Goal: Information Seeking & Learning: Learn about a topic

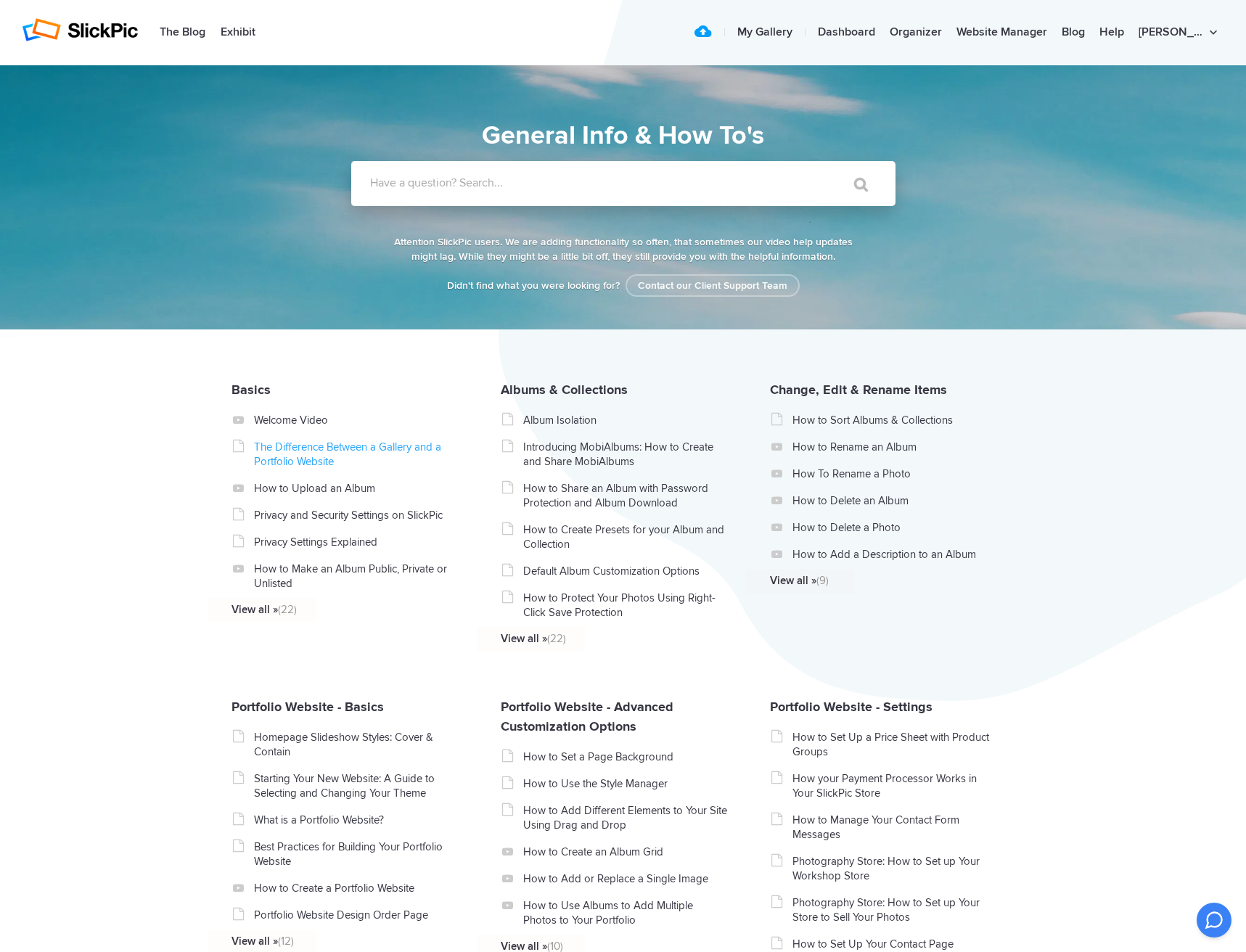
click at [401, 448] on link "The Difference Between a Gallery and a Portfolio Website" at bounding box center [356, 454] width 205 height 29
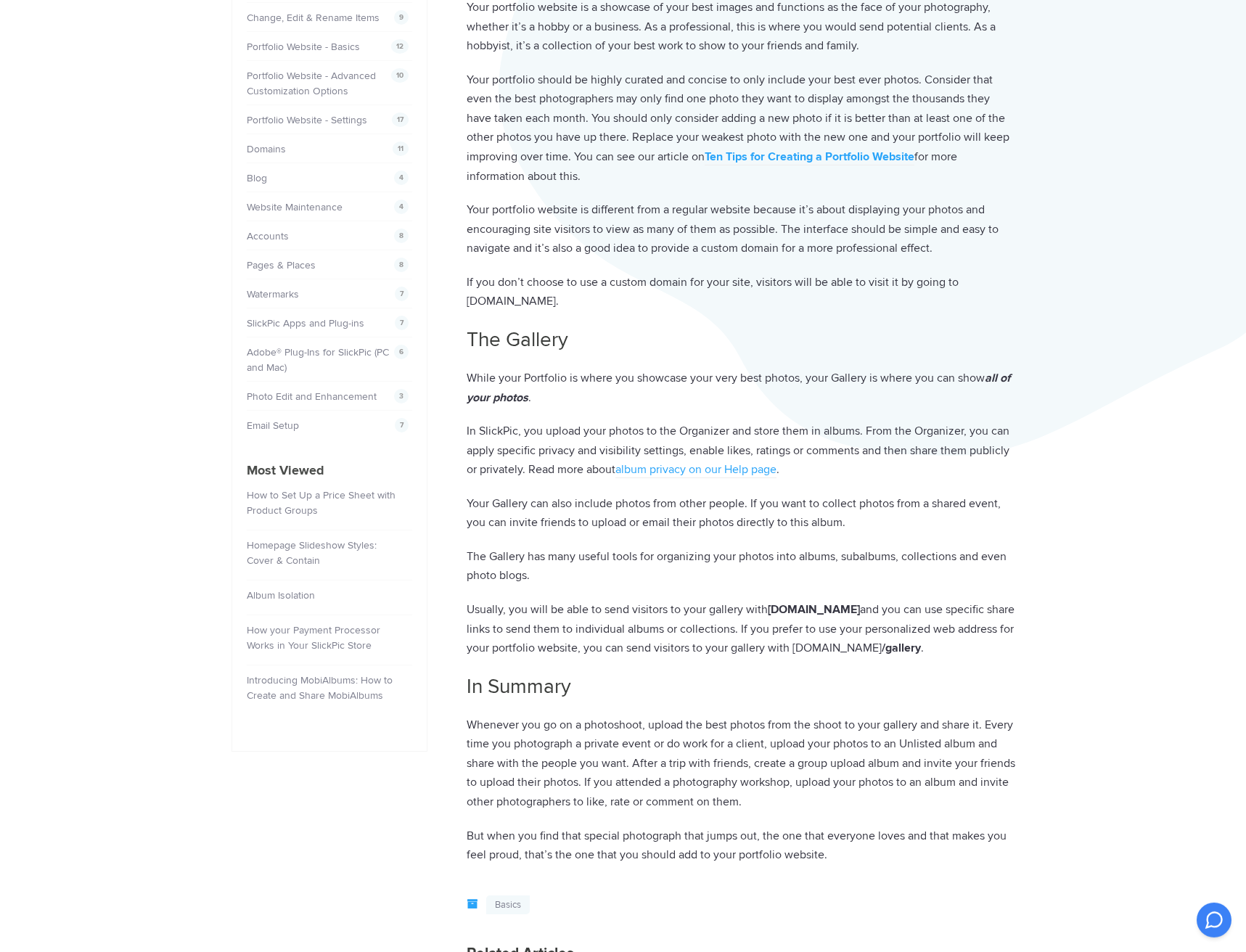
scroll to position [247, 0]
click at [680, 527] on p "Your Gallery can also include photos from other people. If you want to collect …" at bounding box center [740, 511] width 548 height 39
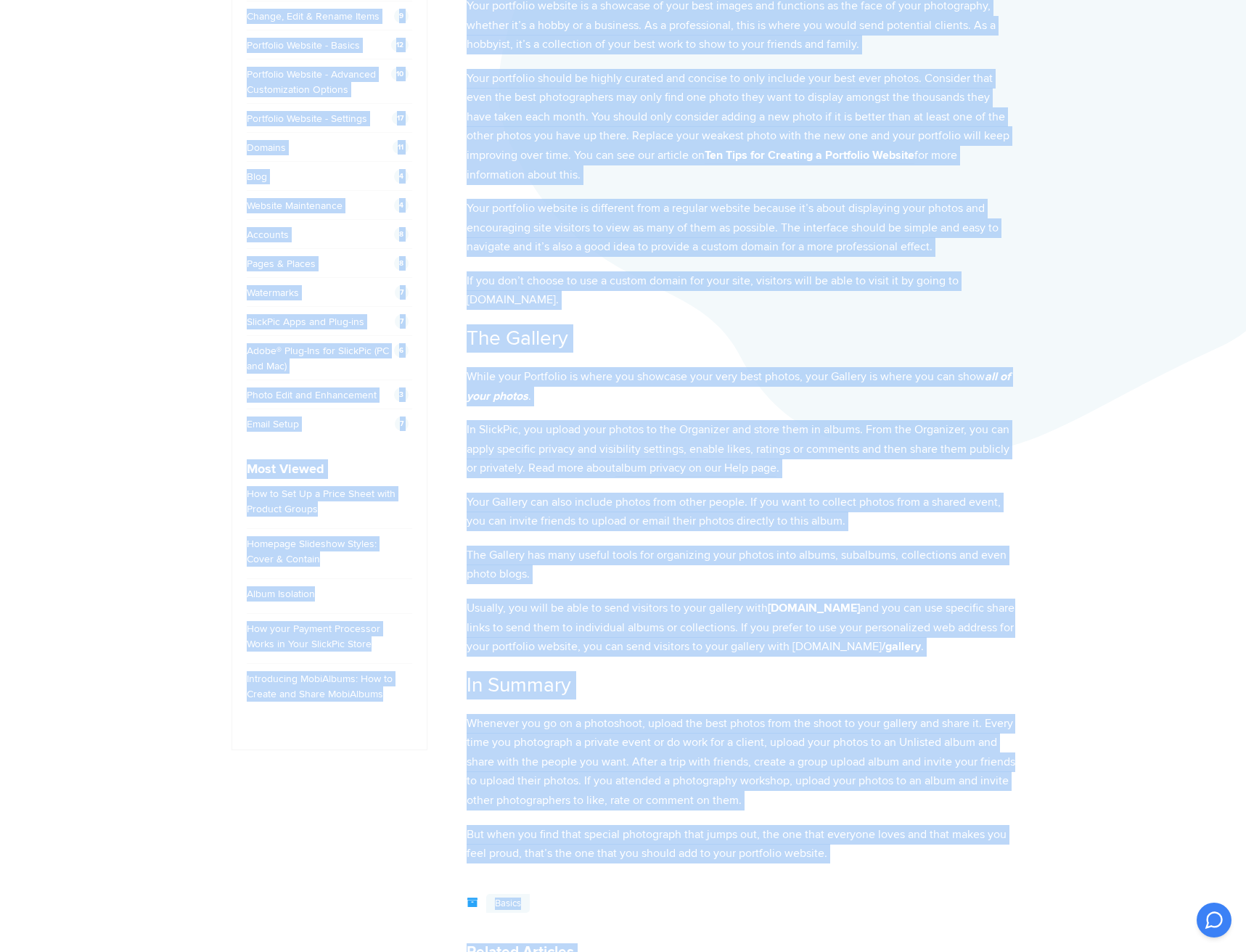
copy body "Lore Ipsumd Sitame Consectetur Adipiscingel Sedd / Eiusmo / Tem Incididunt Utla…"
click at [757, 525] on p "Your Gallery can also include photos from other people. If you want to collect …" at bounding box center [740, 511] width 548 height 39
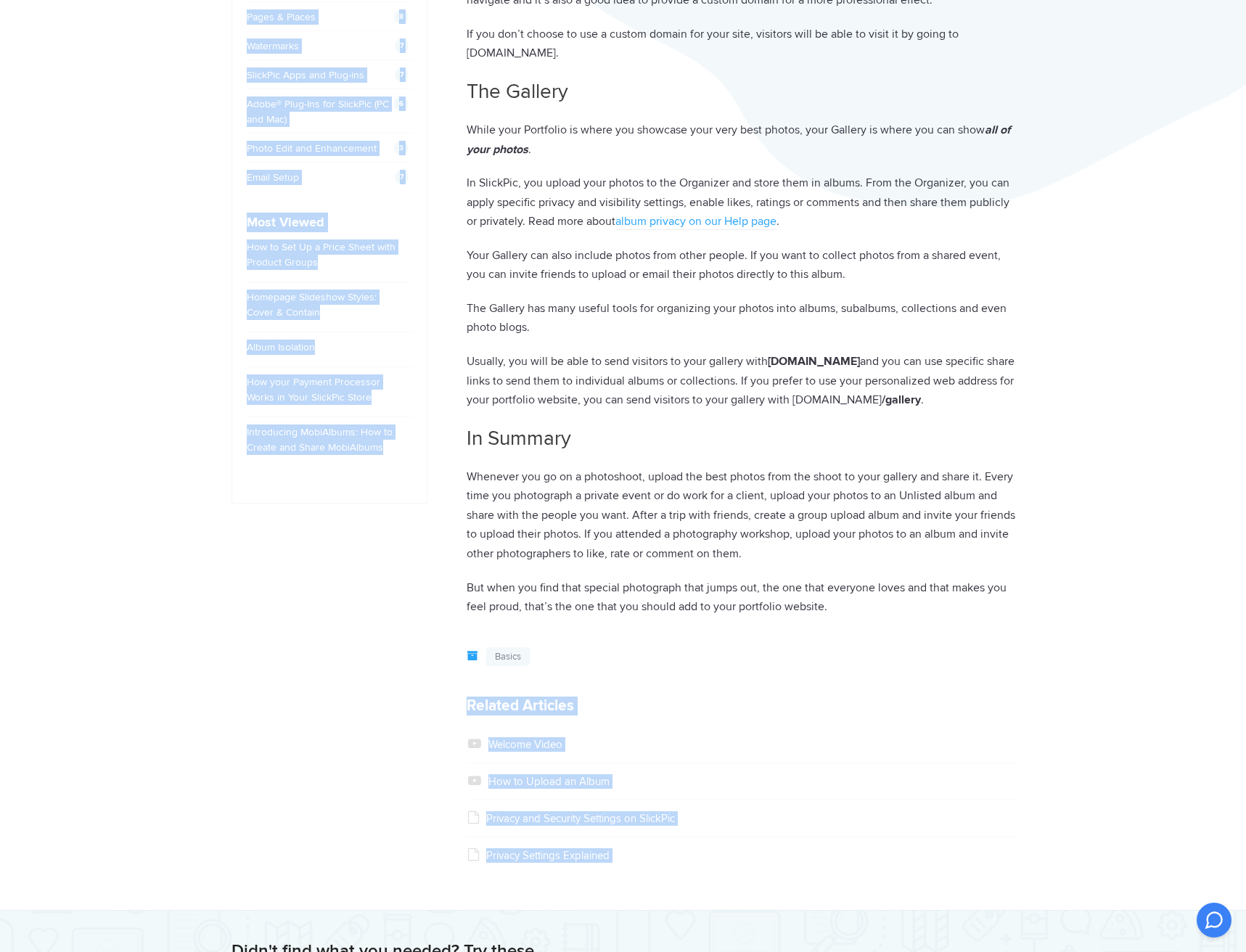
scroll to position [0, 0]
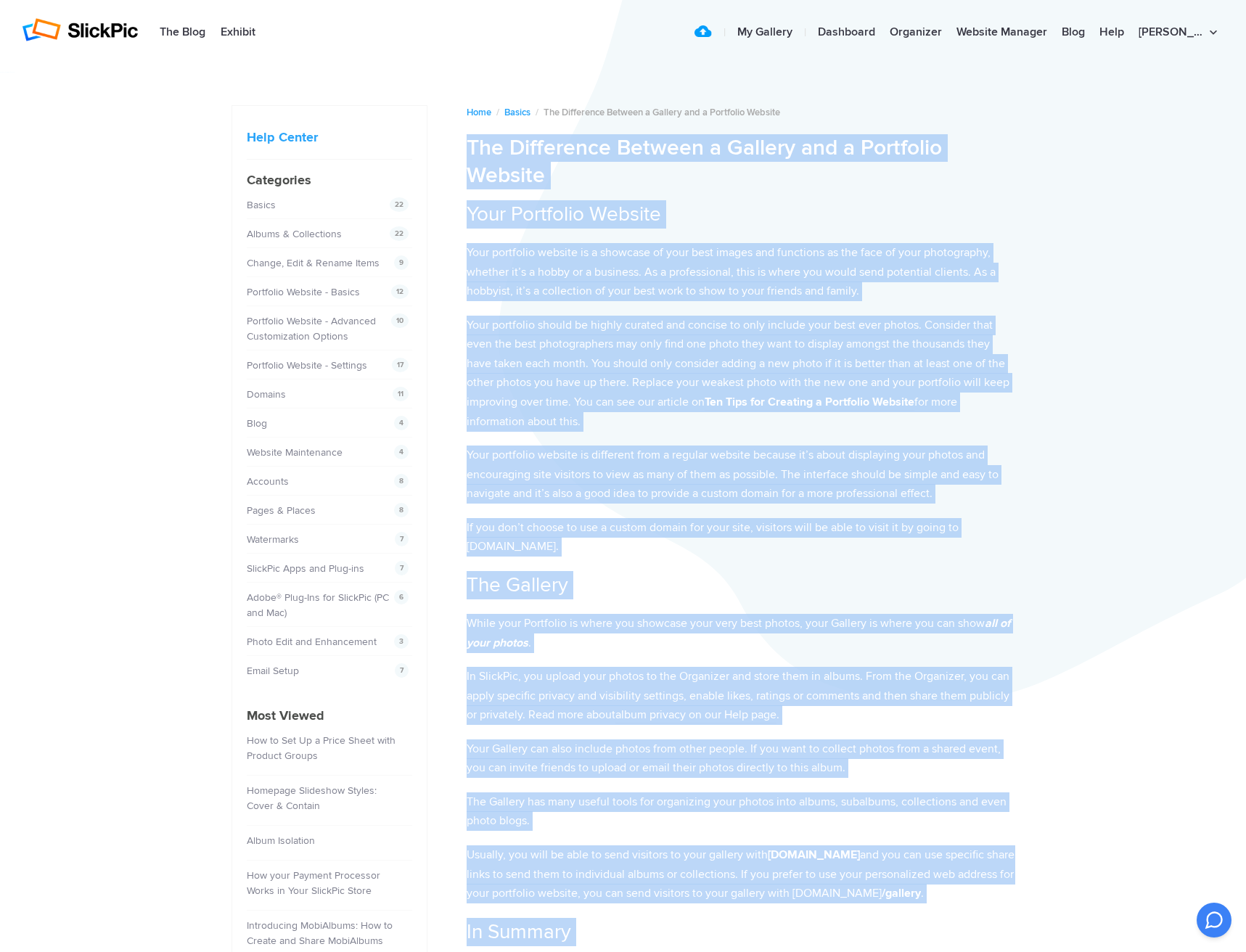
drag, startPoint x: 782, startPoint y: 600, endPoint x: 472, endPoint y: 147, distance: 548.9
click at [472, 147] on article "Home / Basics / The Difference Between a Gallery and a Portfolio Website The Di…" at bounding box center [740, 633] width 548 height 1055
copy article "Lor Ipsumdolor Sitamet c Adipisc eli s Doeiusmod Tempori Utla Etdolorem Aliquae…"
